Goal: Find specific page/section: Find specific page/section

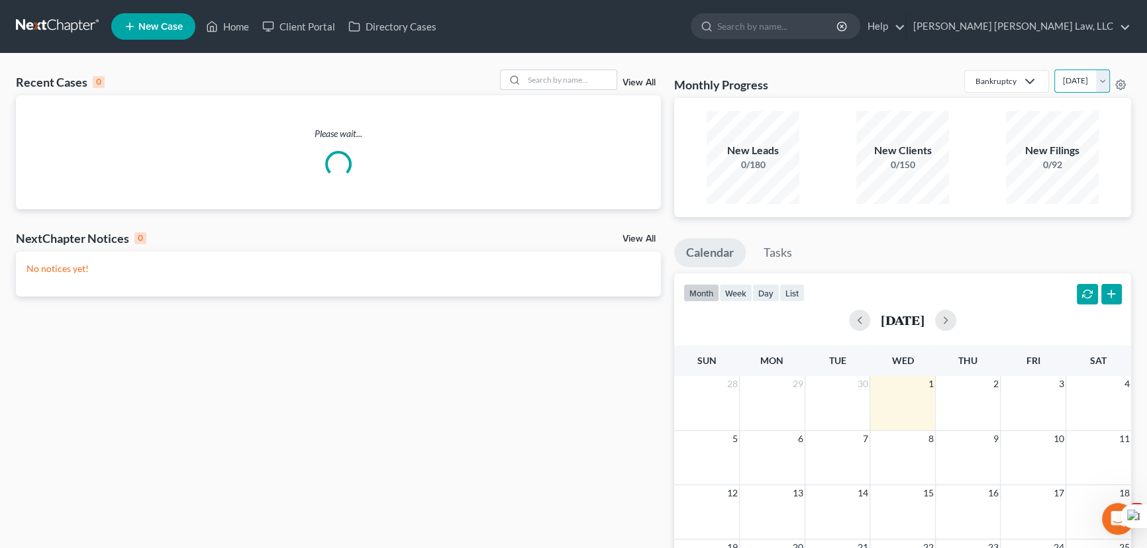
click at [1062, 83] on select "[DATE] [DATE] [DATE] [DATE] [DATE] [DATE] [DATE] [DATE] [DATE] [DATE] [DATE] [D…" at bounding box center [1082, 81] width 56 height 23
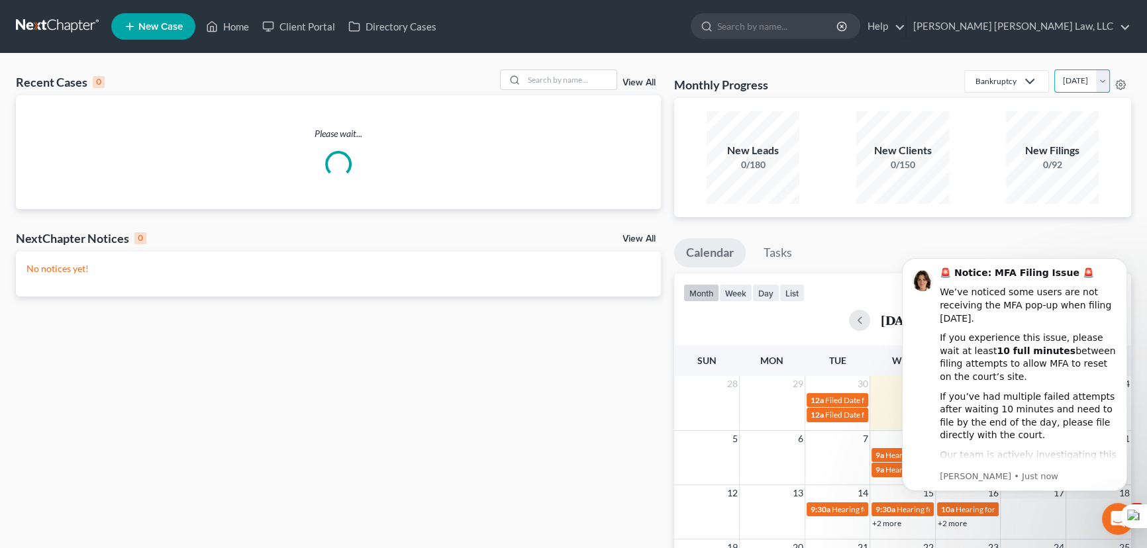
click at [1054, 70] on select "[DATE] [DATE] [DATE] [DATE] [DATE] [DATE] [DATE] [DATE] [DATE] [DATE] [DATE] [D…" at bounding box center [1082, 81] width 56 height 23
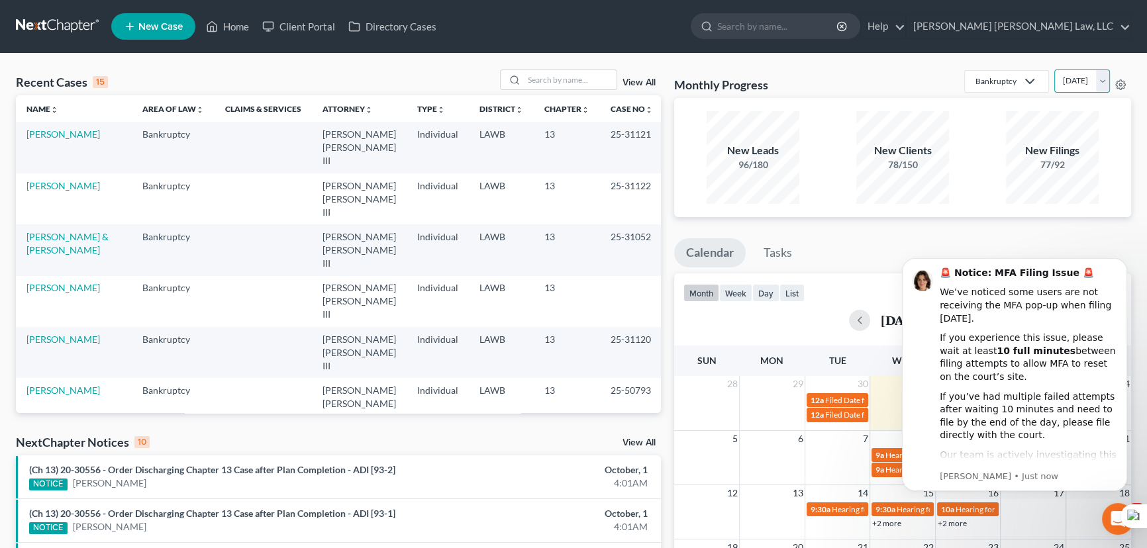
click at [1072, 86] on select "[DATE] [DATE] [DATE] [DATE] [DATE] [DATE] [DATE] [DATE] [DATE] [DATE] [DATE] [D…" at bounding box center [1082, 81] width 56 height 23
click at [1074, 83] on select "[DATE] [DATE] [DATE] [DATE] [DATE] [DATE] [DATE] [DATE] [DATE] [DATE] [DATE] [D…" at bounding box center [1082, 81] width 56 height 23
click at [1054, 70] on select "[DATE] [DATE] [DATE] [DATE] [DATE] [DATE] [DATE] [DATE] [DATE] [DATE] [DATE] [D…" at bounding box center [1082, 81] width 56 height 23
click at [1070, 85] on select "[DATE] [DATE] [DATE] [DATE] [DATE] [DATE] [DATE] [DATE] [DATE] [DATE] [DATE] [D…" at bounding box center [1082, 81] width 56 height 23
click at [1054, 70] on select "[DATE] [DATE] [DATE] [DATE] [DATE] [DATE] [DATE] [DATE] [DATE] [DATE] [DATE] [D…" at bounding box center [1082, 81] width 56 height 23
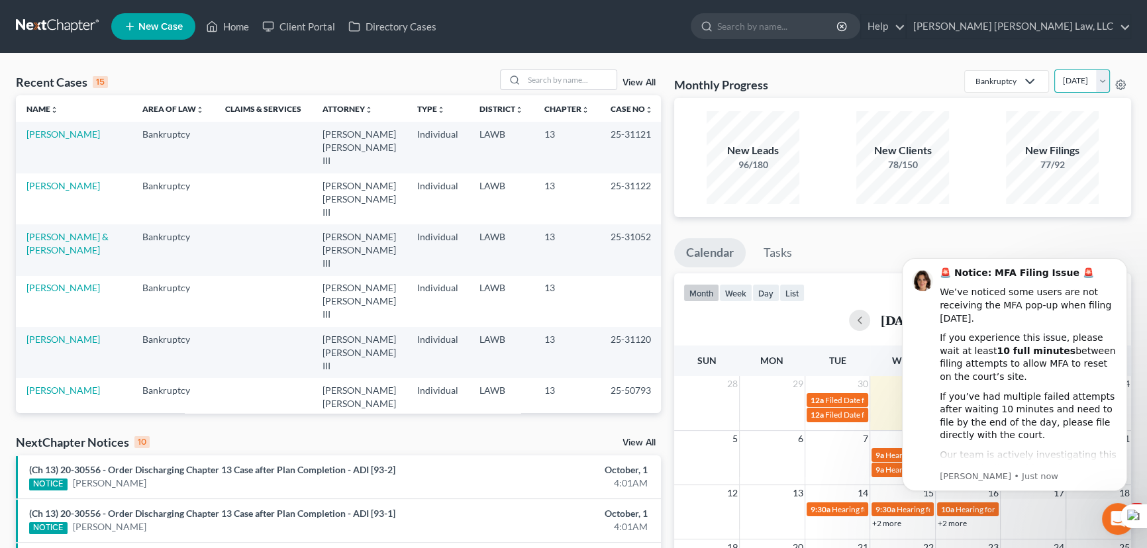
click at [1072, 91] on select "[DATE] [DATE] [DATE] [DATE] [DATE] [DATE] [DATE] [DATE] [DATE] [DATE] [DATE] [D…" at bounding box center [1082, 81] width 56 height 23
click at [1054, 70] on select "[DATE] [DATE] [DATE] [DATE] [DATE] [DATE] [DATE] [DATE] [DATE] [DATE] [DATE] [D…" at bounding box center [1082, 81] width 56 height 23
click at [1061, 87] on select "[DATE] [DATE] [DATE] [DATE] [DATE] [DATE] [DATE] [DATE] [DATE] [DATE] [DATE] [D…" at bounding box center [1082, 81] width 56 height 23
click at [1054, 70] on select "[DATE] [DATE] [DATE] [DATE] [DATE] [DATE] [DATE] [DATE] [DATE] [DATE] [DATE] [D…" at bounding box center [1082, 81] width 56 height 23
click at [1078, 82] on select "[DATE] [DATE] [DATE] [DATE] [DATE] [DATE] [DATE] [DATE] [DATE] [DATE] [DATE] [D…" at bounding box center [1082, 81] width 56 height 23
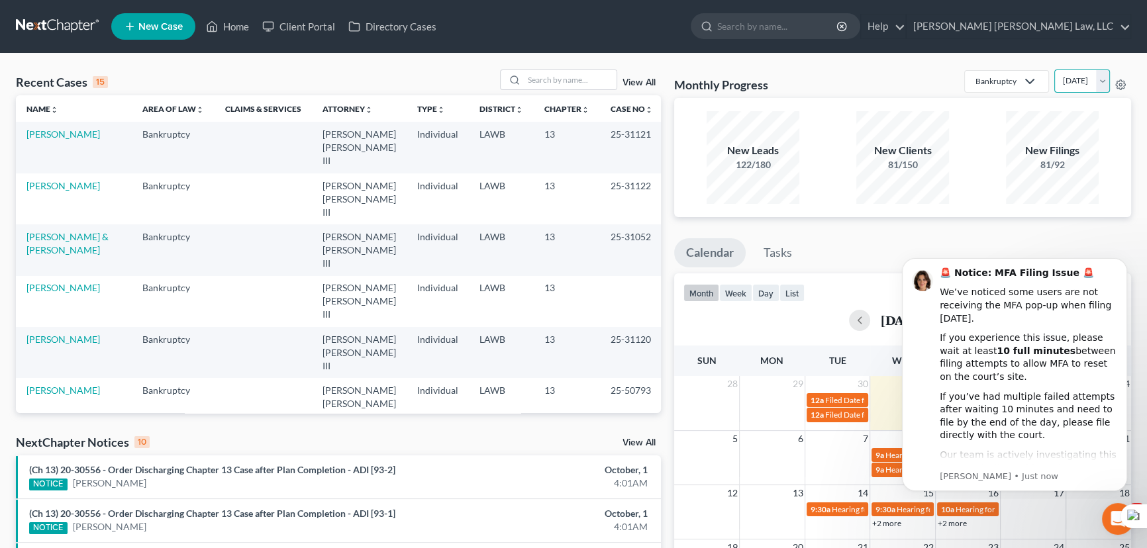
click at [1054, 70] on select "[DATE] [DATE] [DATE] [DATE] [DATE] [DATE] [DATE] [DATE] [DATE] [DATE] [DATE] [D…" at bounding box center [1082, 81] width 56 height 23
click at [1066, 71] on select "[DATE] [DATE] [DATE] [DATE] [DATE] [DATE] [DATE] [DATE] [DATE] [DATE] [DATE] [D…" at bounding box center [1082, 81] width 56 height 23
click at [1054, 70] on select "[DATE] [DATE] [DATE] [DATE] [DATE] [DATE] [DATE] [DATE] [DATE] [DATE] [DATE] [D…" at bounding box center [1082, 81] width 56 height 23
click at [1070, 77] on select "[DATE] [DATE] [DATE] [DATE] [DATE] [DATE] [DATE] [DATE] [DATE] [DATE] [DATE] [D…" at bounding box center [1082, 81] width 56 height 23
click at [1054, 70] on select "[DATE] [DATE] [DATE] [DATE] [DATE] [DATE] [DATE] [DATE] [DATE] [DATE] [DATE] [D…" at bounding box center [1082, 81] width 56 height 23
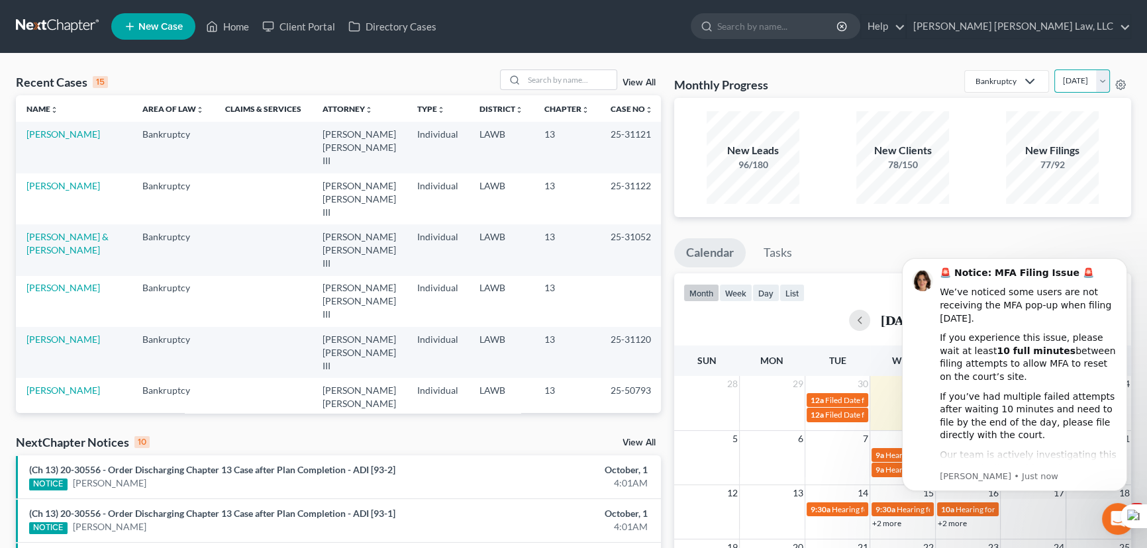
click at [1072, 79] on select "[DATE] [DATE] [DATE] [DATE] [DATE] [DATE] [DATE] [DATE] [DATE] [DATE] [DATE] [D…" at bounding box center [1082, 81] width 56 height 23
click at [897, 64] on div "Recent Cases 15 View All Name unfold_more expand_more expand_less Area of Law u…" at bounding box center [573, 491] width 1147 height 875
click at [1080, 86] on select "[DATE] [DATE] [DATE] [DATE] [DATE] [DATE] [DATE] [DATE] [DATE] [DATE] [DATE] [D…" at bounding box center [1082, 81] width 56 height 23
select select "0"
click at [1054, 70] on select "[DATE] [DATE] [DATE] [DATE] [DATE] [DATE] [DATE] [DATE] [DATE] [DATE] [DATE] [D…" at bounding box center [1082, 81] width 56 height 23
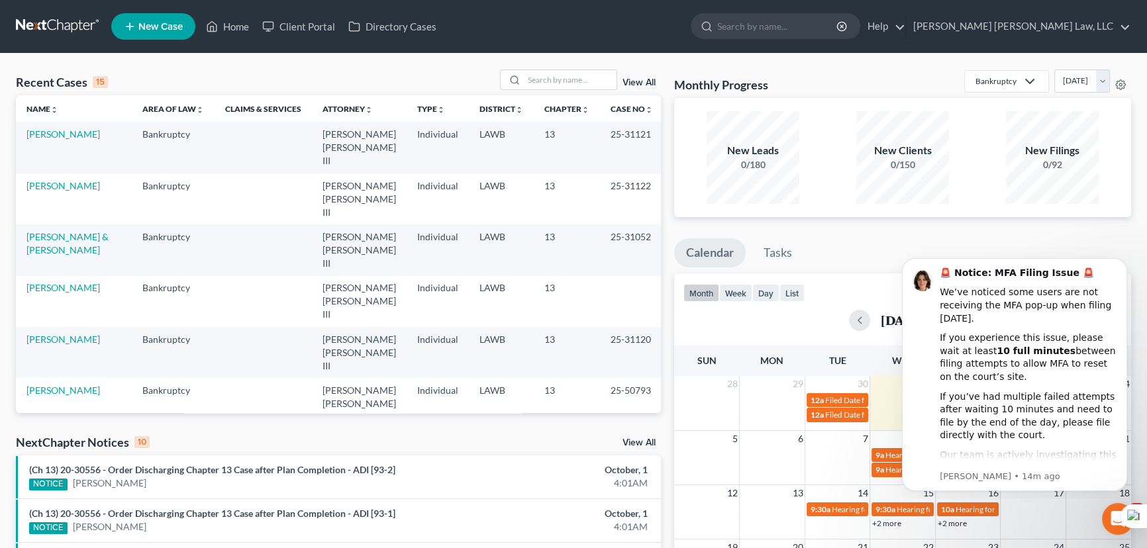
click at [46, 29] on link at bounding box center [58, 27] width 85 height 24
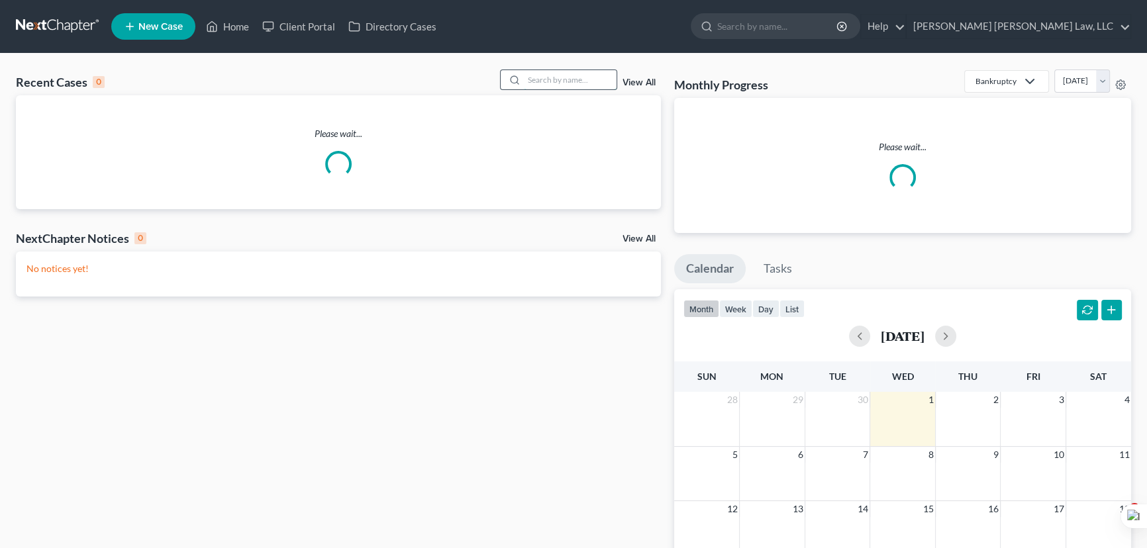
click at [543, 86] on input "search" at bounding box center [570, 79] width 93 height 19
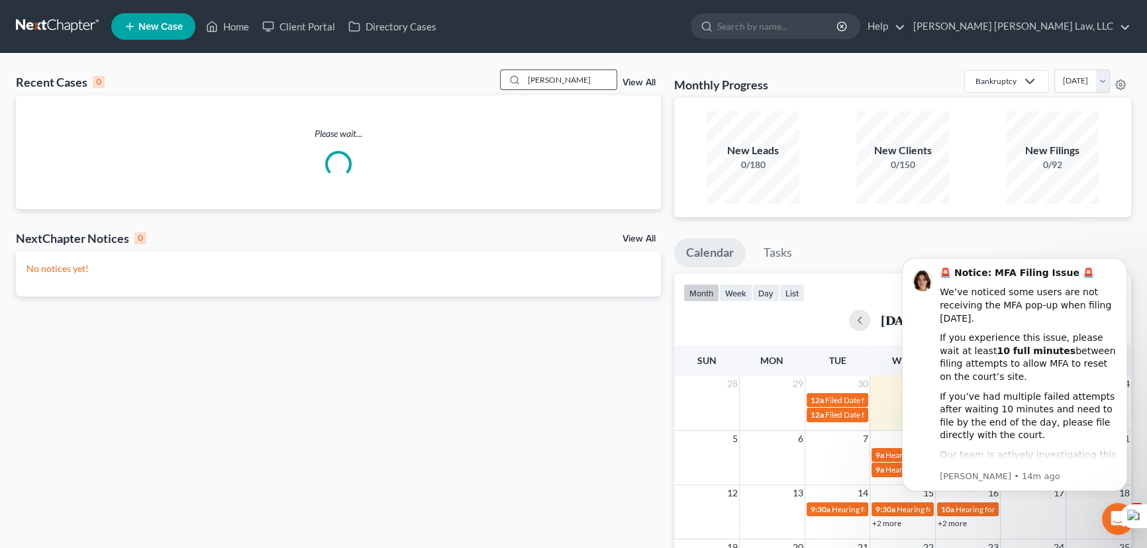
type input "sullivan"
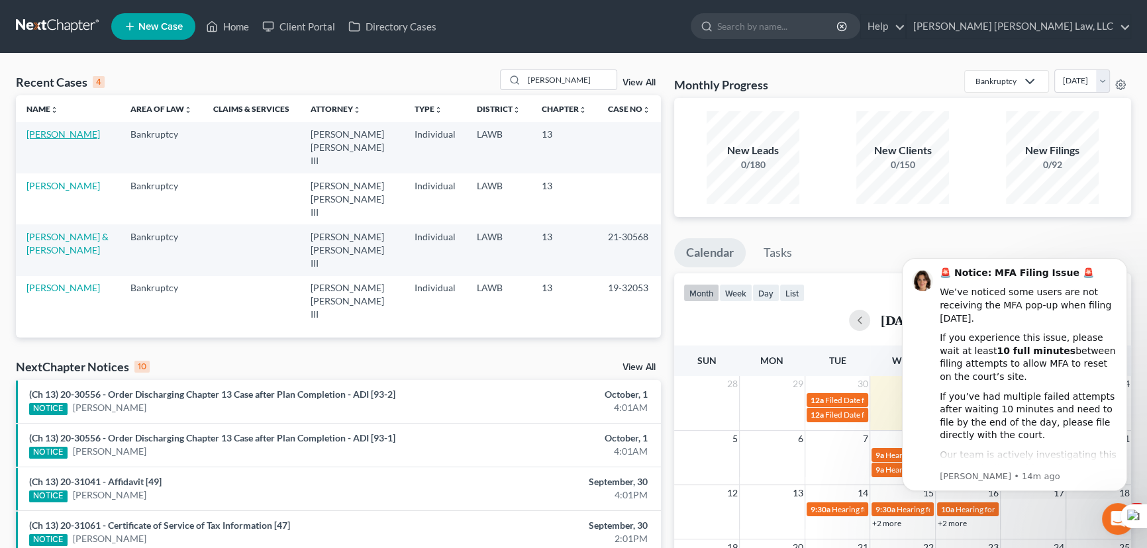
click at [71, 138] on link "Sullivan, Mitchell" at bounding box center [62, 133] width 73 height 11
